Goal: Task Accomplishment & Management: Manage account settings

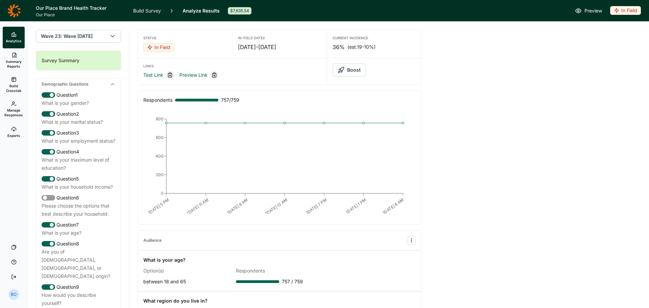
click at [352, 72] on button "Boost" at bounding box center [349, 70] width 33 height 13
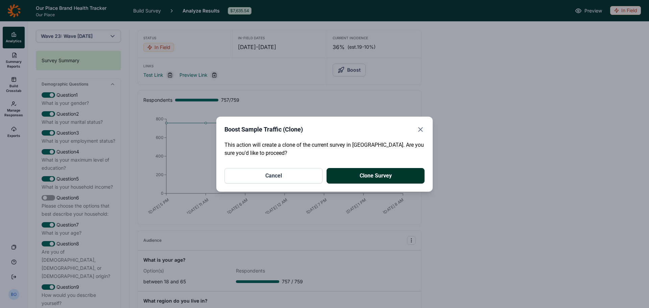
click at [398, 181] on button "Clone Survey" at bounding box center [376, 176] width 98 height 16
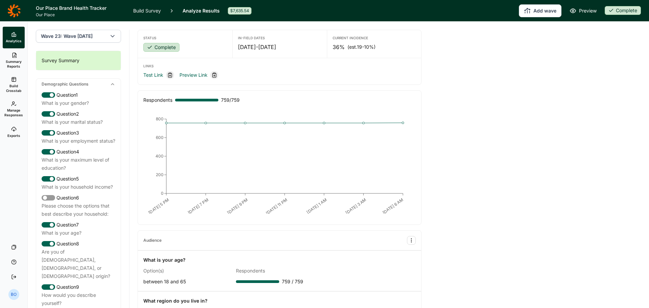
click at [7, 57] on link "Summary Reports" at bounding box center [14, 60] width 22 height 24
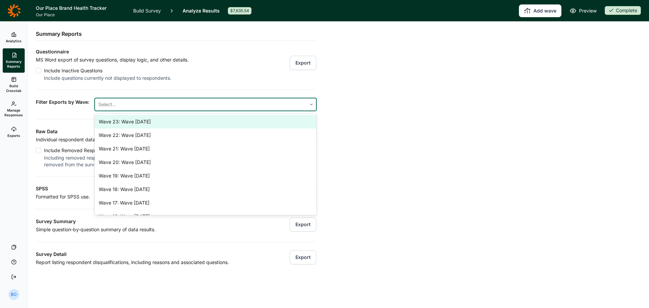
click at [174, 104] on div at bounding box center [200, 104] width 205 height 9
click at [169, 120] on div "Wave 23: Wave [DATE]" at bounding box center [206, 122] width 222 height 14
click at [221, 90] on div "Filter Exports by Wave: option Wave 23: Wave [DATE], selected. 22 results avail…" at bounding box center [176, 100] width 281 height 21
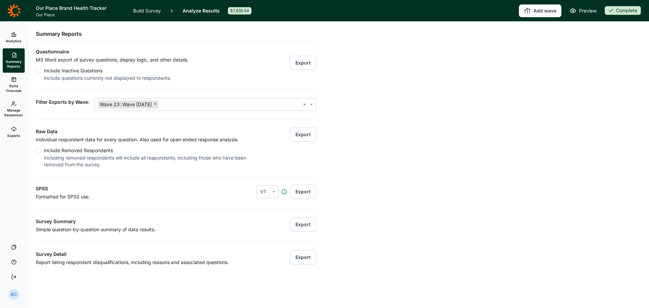
click at [299, 132] on button "Export" at bounding box center [303, 134] width 27 height 14
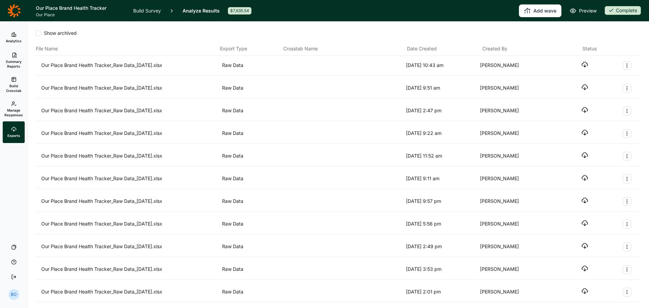
click at [581, 65] on icon "button" at bounding box center [584, 64] width 7 height 7
click at [624, 65] on icon "Export Actions" at bounding box center [626, 65] width 5 height 5
click at [608, 81] on button "Archive" at bounding box center [586, 81] width 76 height 15
click at [624, 67] on icon "Export Actions" at bounding box center [626, 65] width 5 height 5
click at [614, 83] on button "Archive" at bounding box center [586, 81] width 76 height 15
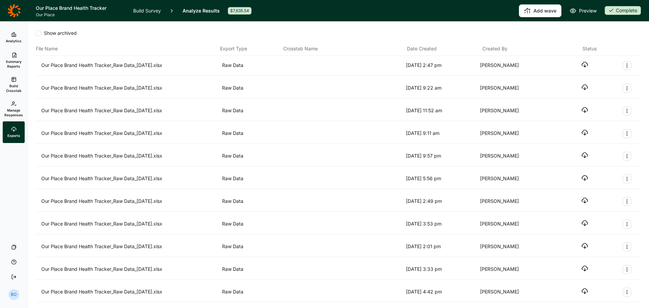
click at [624, 65] on button "Export Actions" at bounding box center [627, 65] width 9 height 9
click at [608, 80] on button "Archive" at bounding box center [586, 81] width 76 height 15
drag, startPoint x: 621, startPoint y: 66, endPoint x: 620, endPoint y: 69, distance: 3.8
click at [624, 66] on icon "Export Actions" at bounding box center [626, 65] width 5 height 5
click at [607, 84] on button "Archive" at bounding box center [586, 81] width 76 height 15
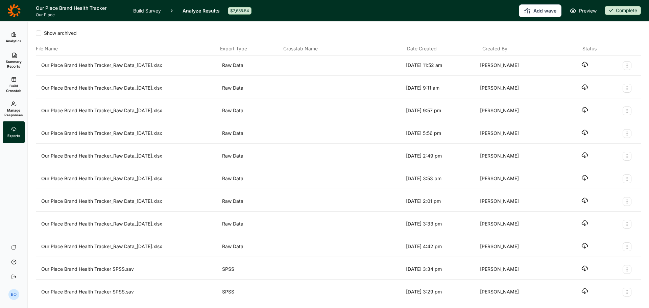
click at [624, 67] on icon "Export Actions" at bounding box center [626, 65] width 5 height 5
click at [602, 83] on button "Archive" at bounding box center [586, 81] width 76 height 15
click at [624, 65] on icon "Export Actions" at bounding box center [626, 65] width 5 height 5
click at [606, 83] on button "Archive" at bounding box center [586, 81] width 76 height 15
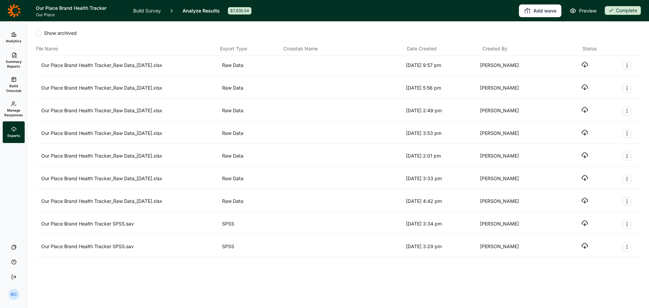
click at [626, 68] on icon "Export Actions" at bounding box center [626, 65] width 5 height 5
click at [604, 85] on button "Archive" at bounding box center [591, 81] width 76 height 15
